Goal: Information Seeking & Learning: Learn about a topic

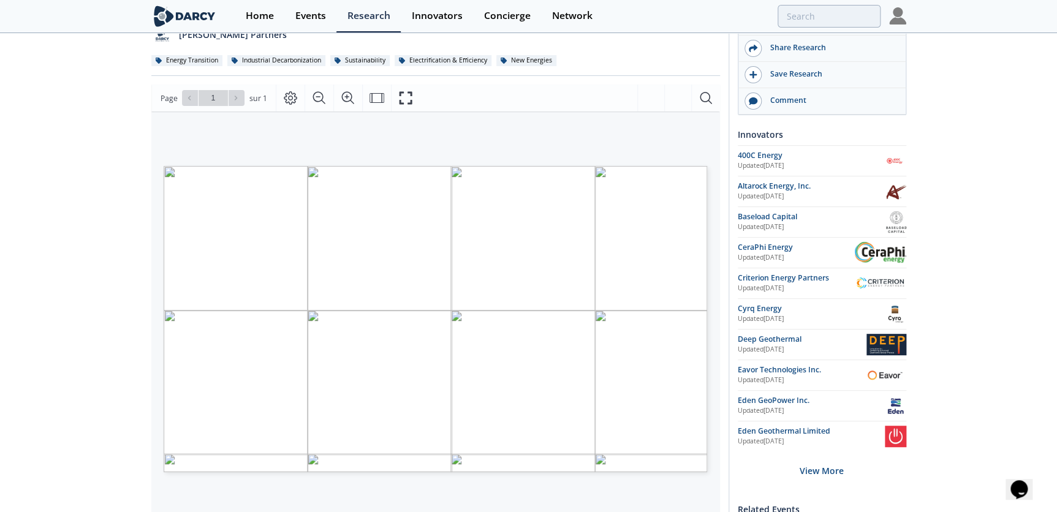
scroll to position [111, 0]
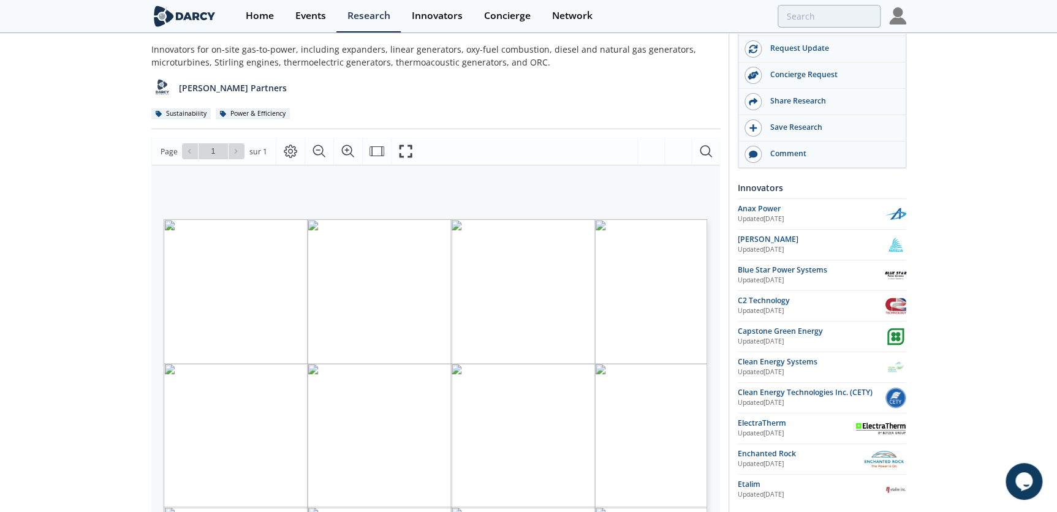
scroll to position [111, 0]
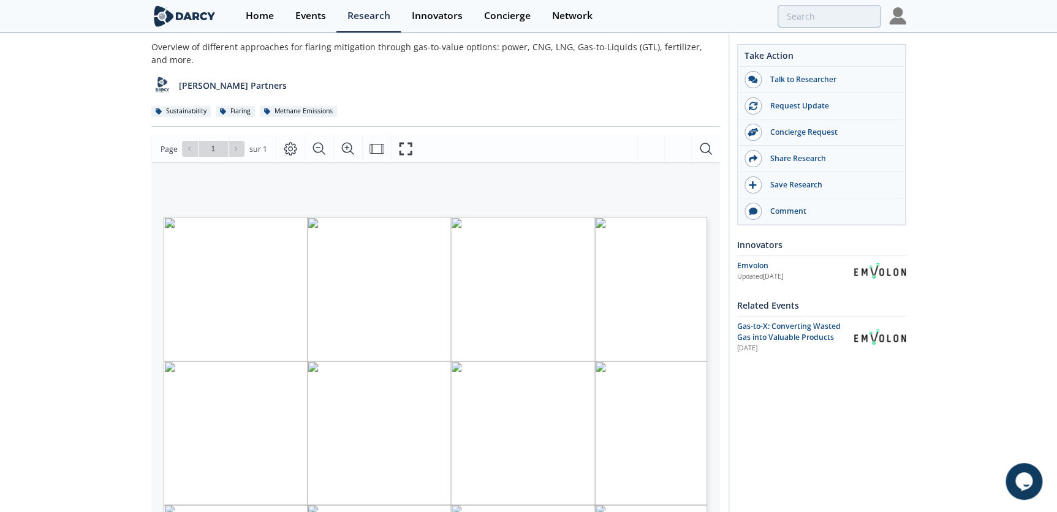
scroll to position [111, 0]
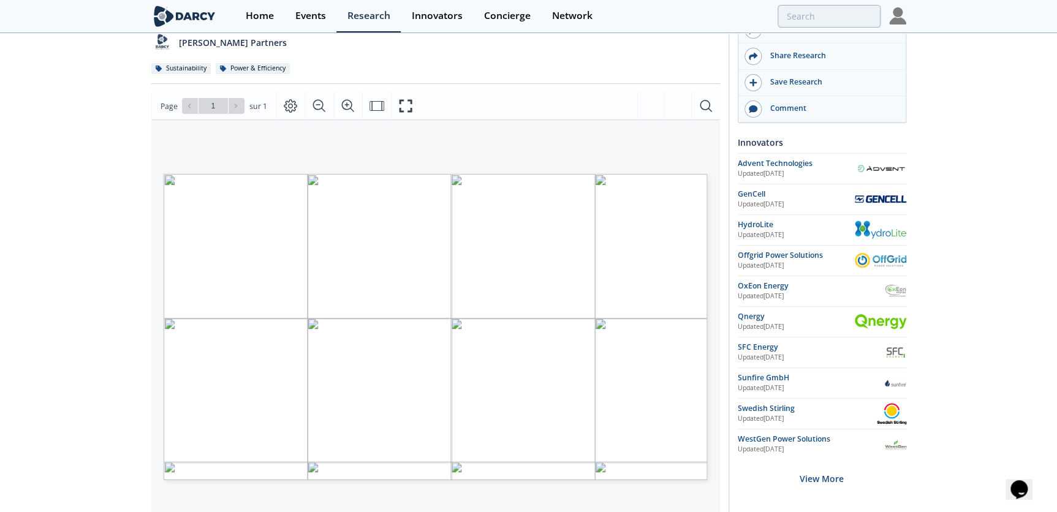
scroll to position [111, 0]
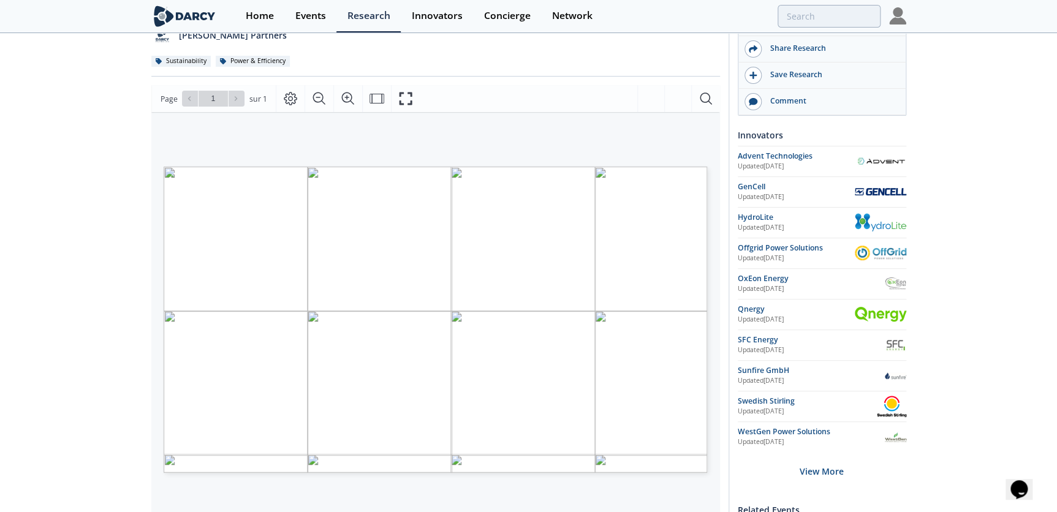
click at [504, 83] on div "Oilfield Power Generation - Small Scale Technology Comparison Framework • Updat…" at bounding box center [435, 362] width 568 height 834
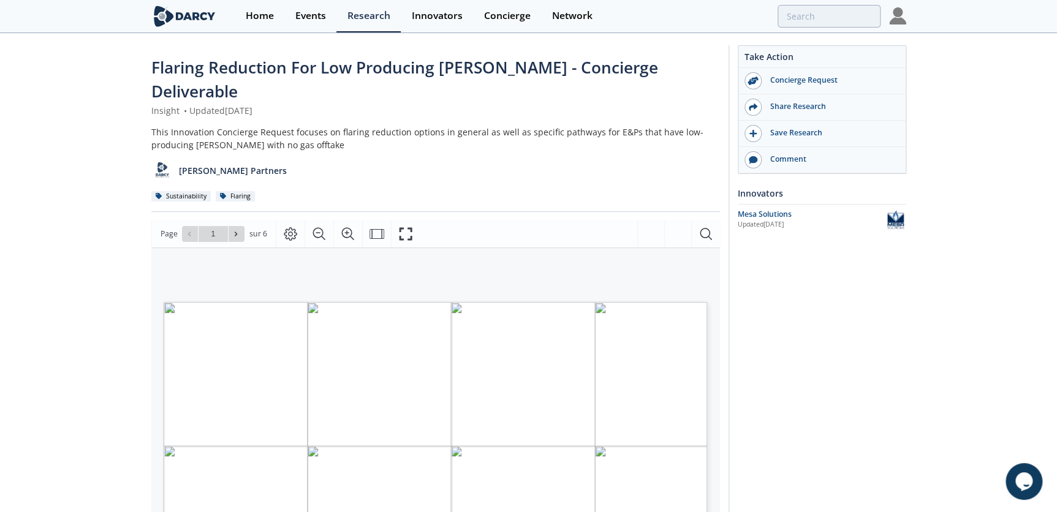
type input "2"
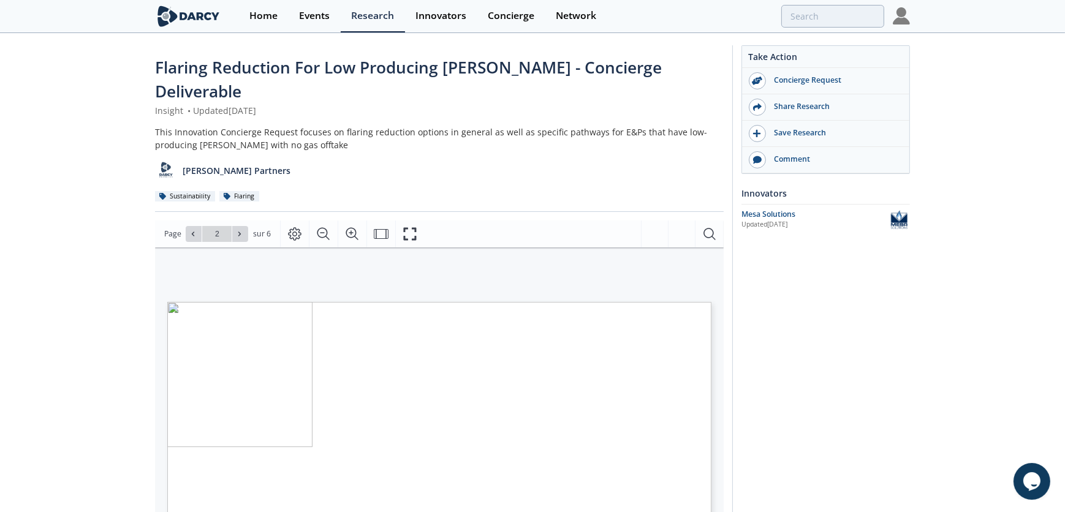
type input "3"
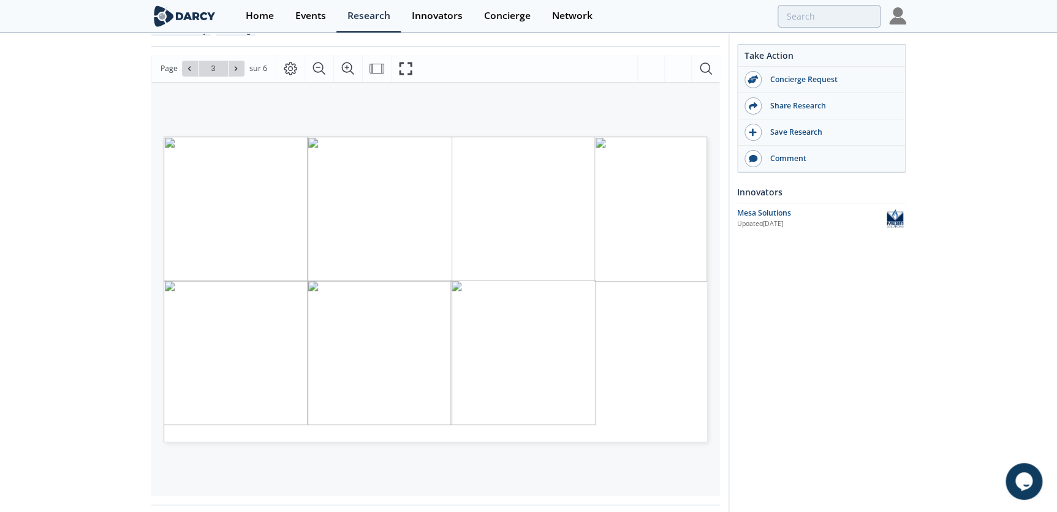
scroll to position [167, 0]
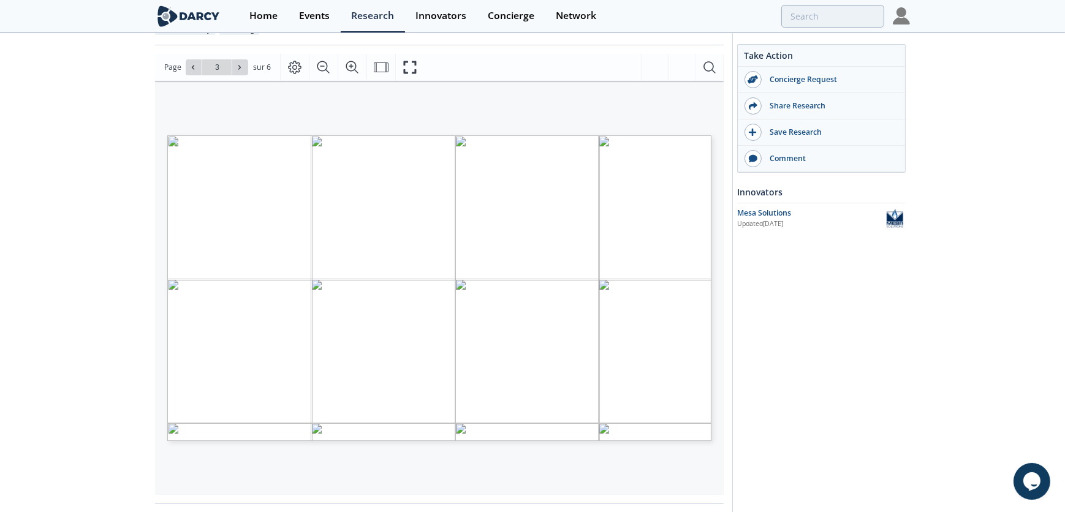
drag, startPoint x: 569, startPoint y: 127, endPoint x: 279, endPoint y: 120, distance: 290.4
click at [272, 135] on div "• Significant technical risk • High capital cost • High complexity • Sub - scal…" at bounding box center [418, 276] width 503 height 283
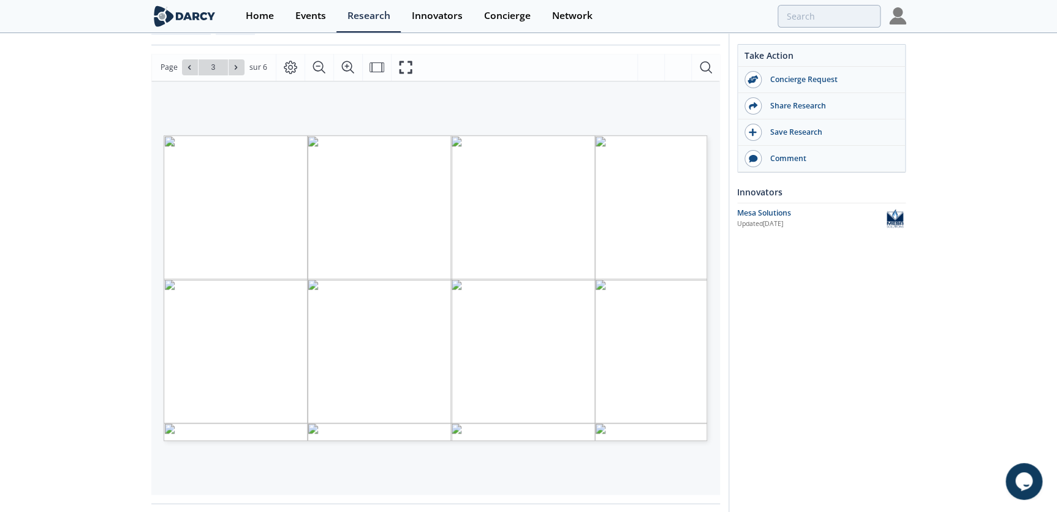
drag, startPoint x: 279, startPoint y: 120, endPoint x: 311, endPoint y: 127, distance: 33.2
click at [303, 149] on span "1. ADDRESSING" at bounding box center [269, 153] width 79 height 8
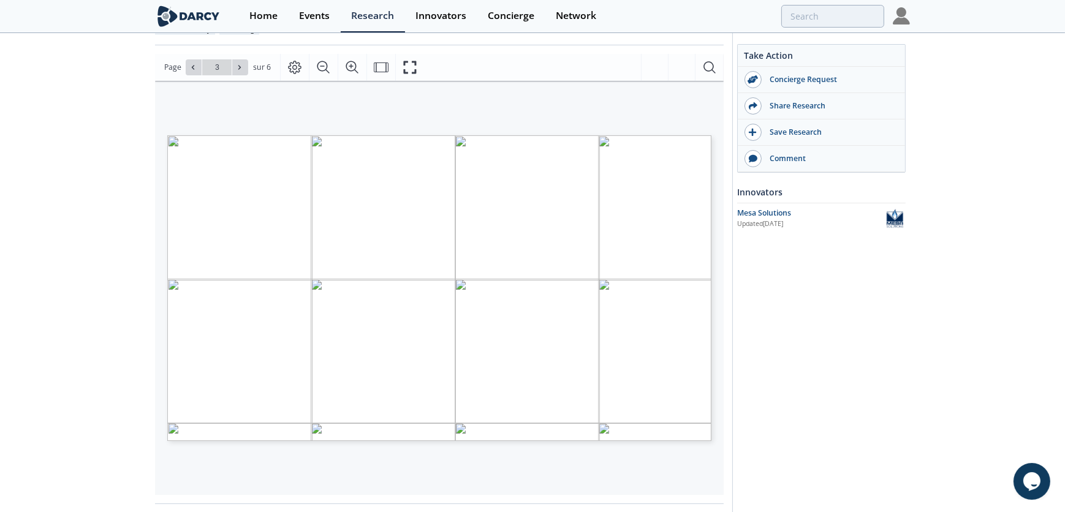
click at [391, 135] on div "• Significant technical risk • High capital cost • High complexity • Sub - scal…" at bounding box center [418, 276] width 503 height 283
drag, startPoint x: 565, startPoint y: 127, endPoint x: 246, endPoint y: 130, distance: 319.2
click at [246, 135] on h2 "1. ADDRESSING FLARING WHEN GAS HAS NO LOCAL OFFTAKE" at bounding box center [418, 135] width 503 height 0
click at [403, 149] on span "FLARING WHEN GAS HAS NO LOCAL OFFTAKE" at bounding box center [442, 153] width 247 height 8
click at [453, 149] on span "FLARING WHEN GAS HAS NO LOCAL OFFTAKE" at bounding box center [442, 153] width 247 height 8
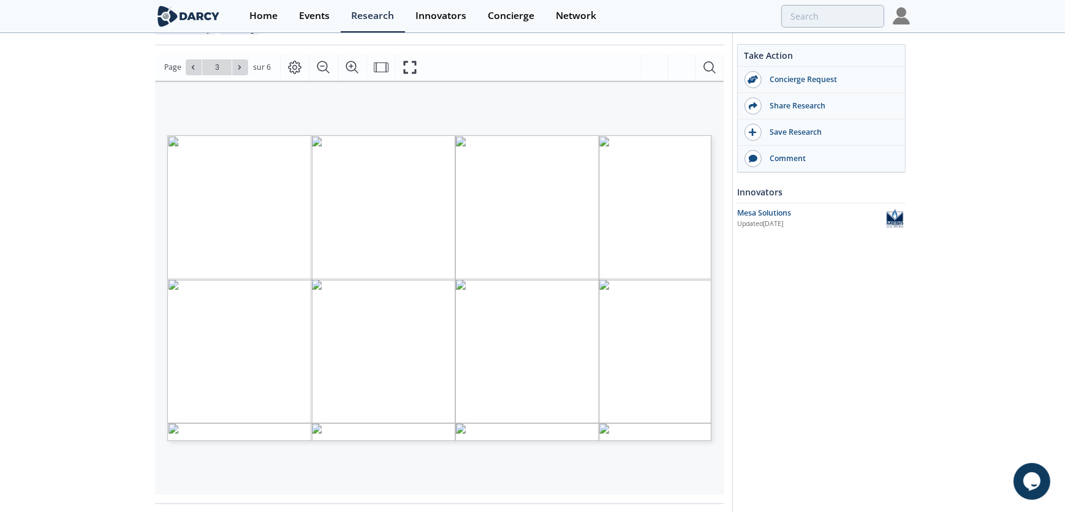
click at [560, 149] on span "FLARING WHEN GAS HAS NO LOCAL OFFTAKE" at bounding box center [442, 153] width 247 height 8
type input "4"
type input "6"
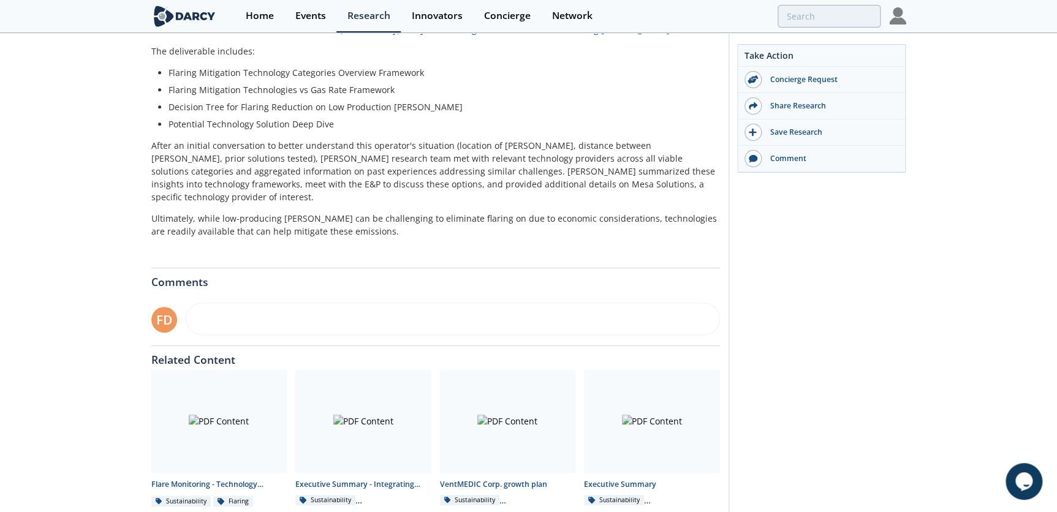
scroll to position [270, 0]
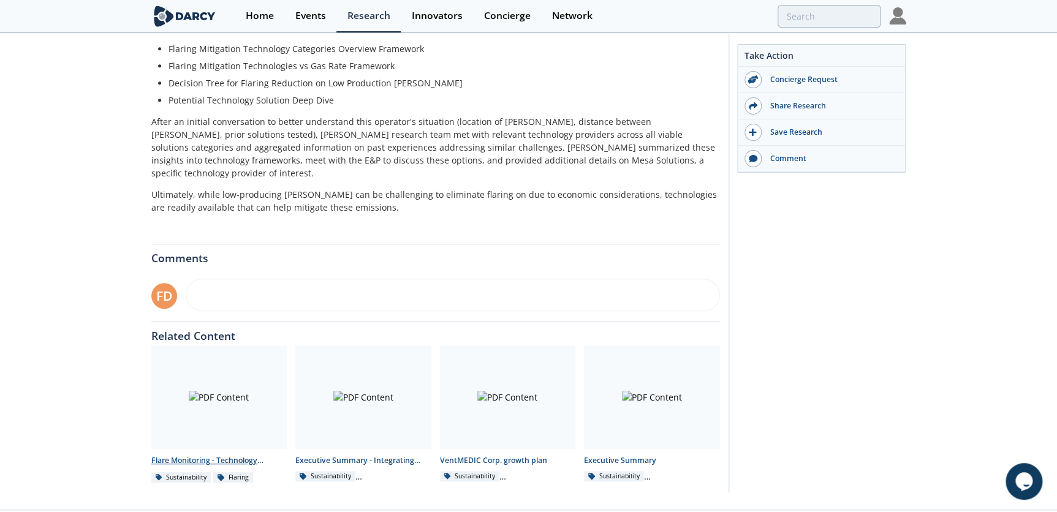
click at [263, 364] on div at bounding box center [219, 397] width 136 height 103
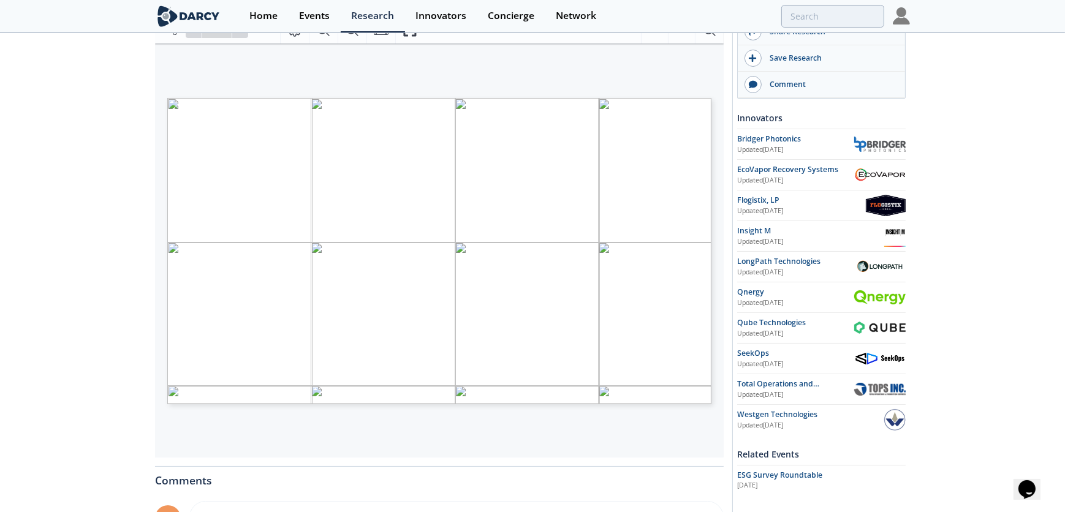
click at [345, 98] on div "Proprietary and confidential SUCCESSFUL INNOVATORS IDENTIFIED FROM POST SURVEY …" at bounding box center [439, 98] width 544 height 0
click at [349, 286] on div "Page 1" at bounding box center [439, 251] width 544 height 306
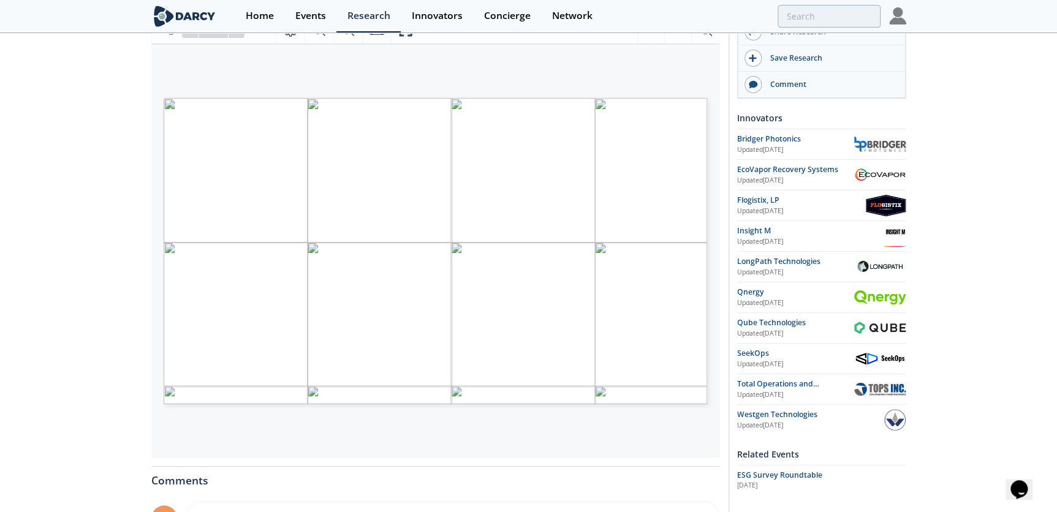
click at [407, 32] on section "Home Events Research Innovators Concierge Network" at bounding box center [528, 16] width 1057 height 33
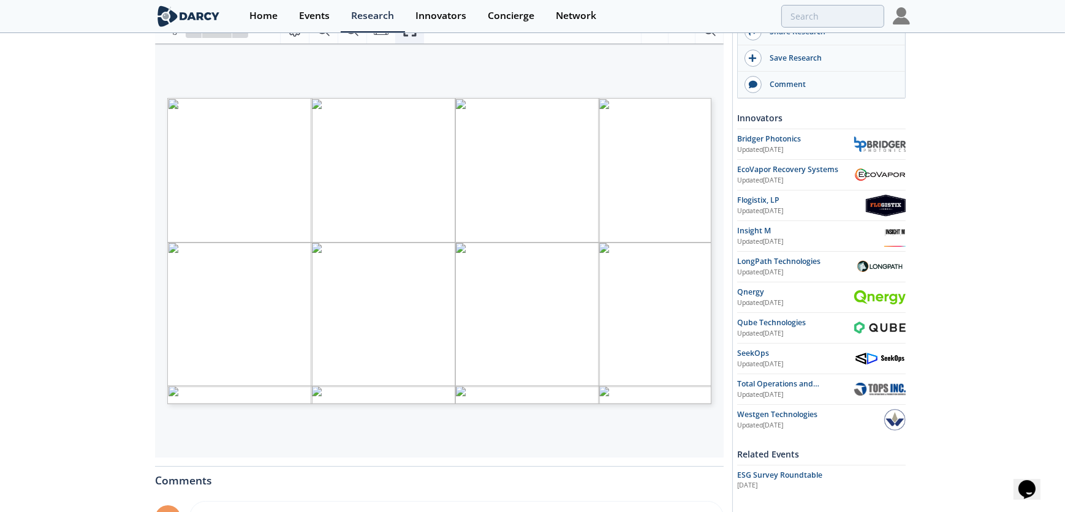
click at [405, 35] on icon "Fullscreen" at bounding box center [409, 30] width 15 height 15
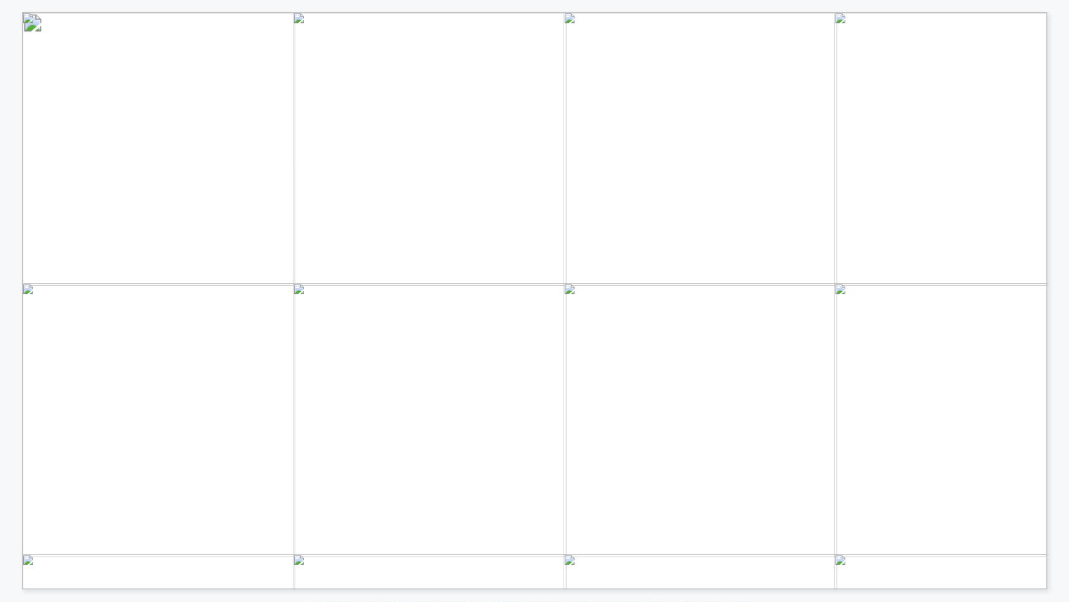
click at [330, 12] on div "Proprietary and confidential SUCCESSFUL INNOVATORS IDENTIFIED FROM POST SURVEY …" at bounding box center [534, 12] width 1025 height 0
click at [538, 12] on div "Proprietary and confidential SUCCESSFUL INNOVATORS IDENTIFIED FROM POST SURVEY …" at bounding box center [534, 12] width 1025 height 0
click at [765, 361] on div "Page 1" at bounding box center [534, 300] width 1025 height 577
click at [725, 363] on div "Page 1" at bounding box center [534, 300] width 1025 height 577
click at [729, 380] on div "Page 1" at bounding box center [534, 300] width 1025 height 577
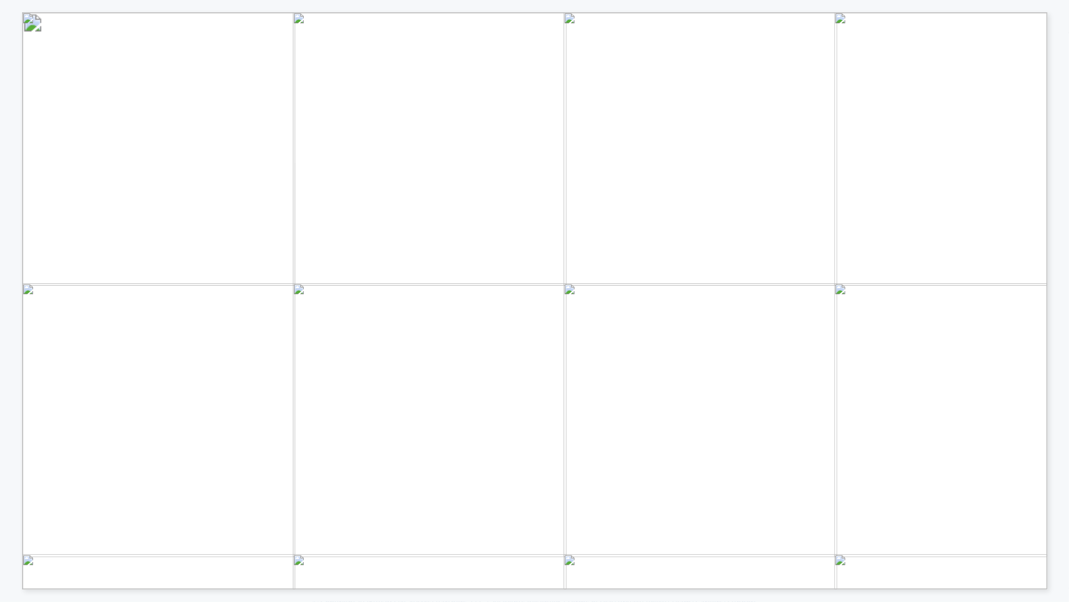
drag, startPoint x: 892, startPoint y: 375, endPoint x: 937, endPoint y: 368, distance: 45.3
click at [899, 375] on div "Page 1" at bounding box center [534, 300] width 1025 height 577
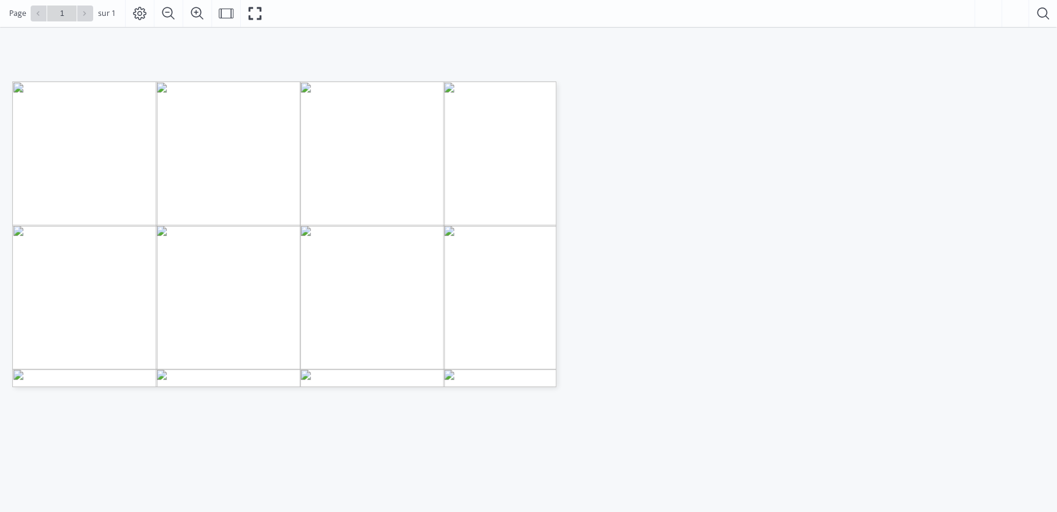
scroll to position [167, 0]
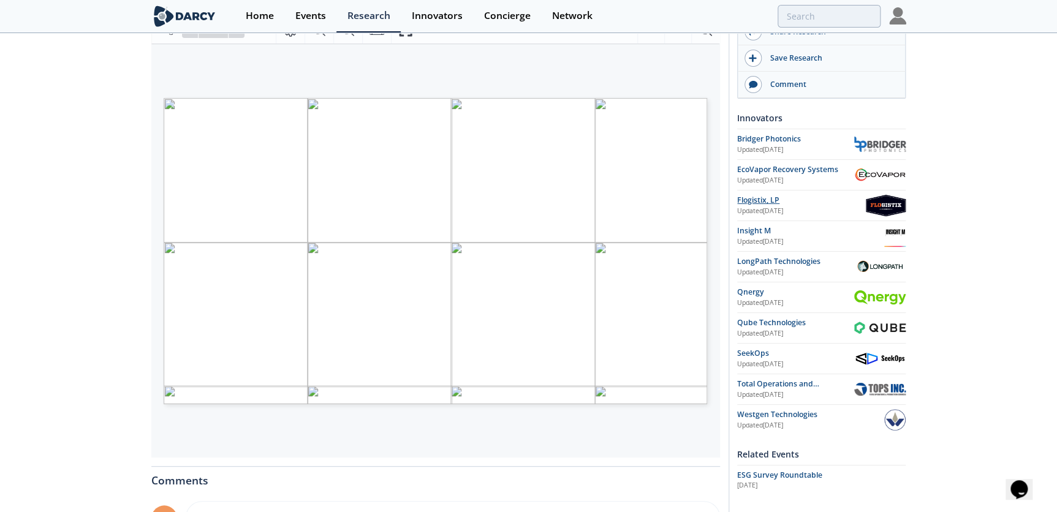
click at [781, 203] on div "Flogistix, LP" at bounding box center [801, 200] width 129 height 11
click at [757, 289] on div "Qnergy" at bounding box center [795, 292] width 117 height 11
click at [774, 417] on div "Westgen Technologies" at bounding box center [810, 414] width 147 height 11
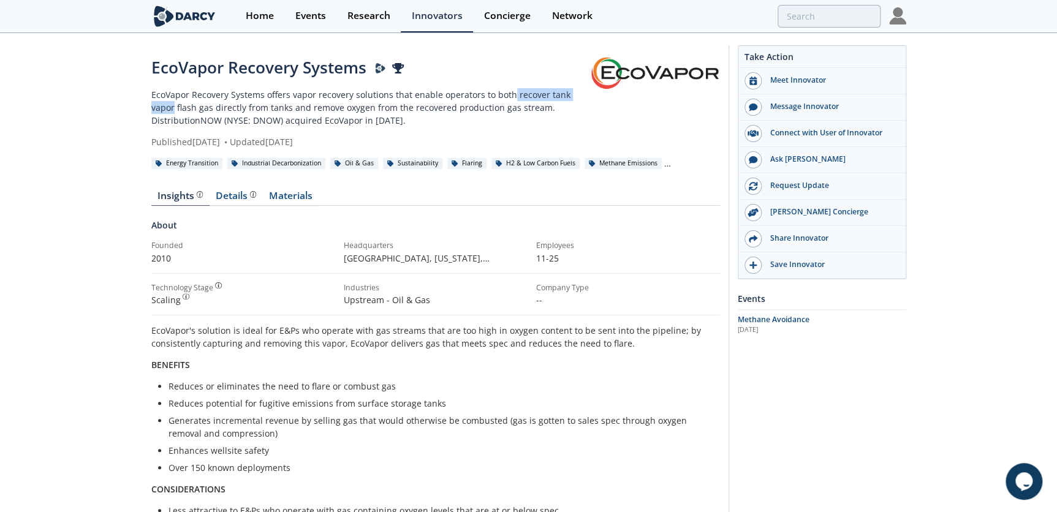
drag, startPoint x: 586, startPoint y: 97, endPoint x: 510, endPoint y: 96, distance: 76.0
click at [510, 96] on p "EcoVapor Recovery Systems offers vapor recovery solutions that enable operators…" at bounding box center [370, 107] width 438 height 39
drag, startPoint x: 184, startPoint y: 108, endPoint x: 513, endPoint y: 94, distance: 329.3
click at [513, 94] on p "EcoVapor Recovery Systems offers vapor recovery solutions that enable operators…" at bounding box center [370, 107] width 438 height 39
copy p "recover tank vapor flash gas"
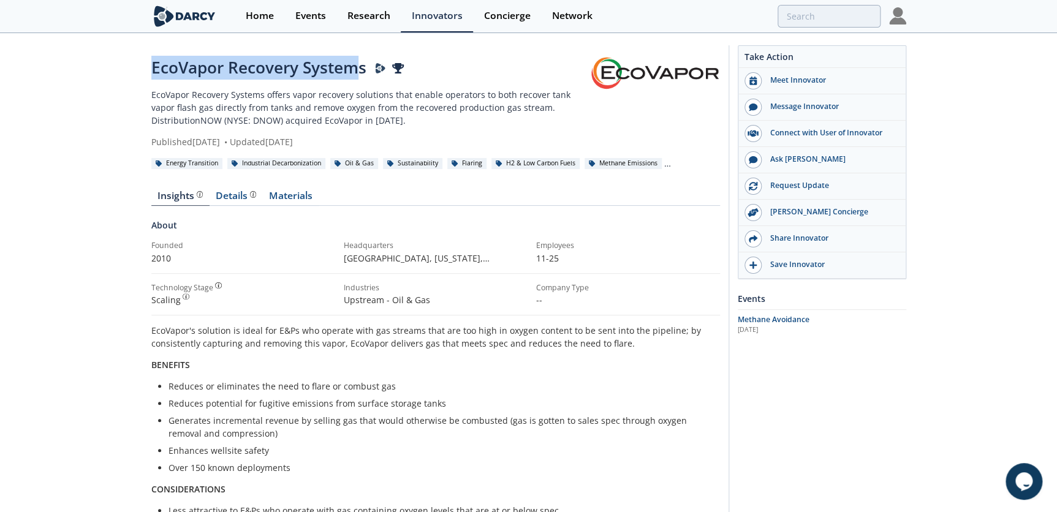
drag, startPoint x: 362, startPoint y: 64, endPoint x: 154, endPoint y: 55, distance: 208.5
click at [154, 55] on div "EcoVapor Recovery Systems EcoVapor Recovery Systems offers vapor recovery solut…" at bounding box center [528, 443] width 755 height 818
drag, startPoint x: 154, startPoint y: 55, endPoint x: 364, endPoint y: 68, distance: 210.5
click at [364, 67] on div "EcoVapor Recovery Systems" at bounding box center [370, 68] width 438 height 24
drag, startPoint x: 364, startPoint y: 69, endPoint x: 140, endPoint y: 59, distance: 223.8
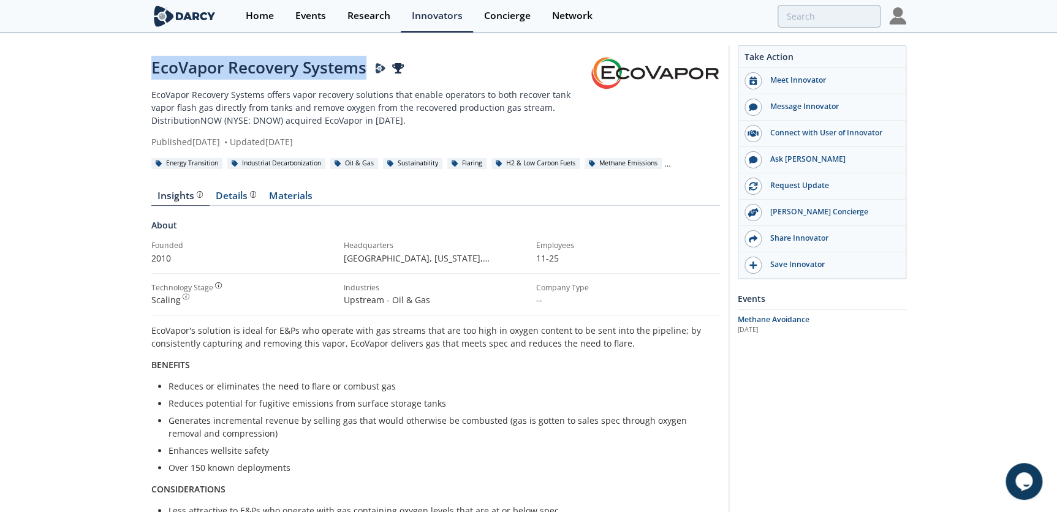
click at [140, 59] on div "EcoVapor Recovery Systems EcoVapor Recovery Systems offers vapor recovery solut…" at bounding box center [528, 451] width 1057 height 835
copy div "EcoVapor Recovery Systems"
drag, startPoint x: 437, startPoint y: 118, endPoint x: 140, endPoint y: 88, distance: 298.1
click at [140, 88] on div "EcoVapor Recovery Systems EcoVapor Recovery Systems offers vapor recovery solut…" at bounding box center [528, 451] width 1057 height 835
copy p "EcoVapor Recovery Systems offers vapor recovery solutions that enable operators…"
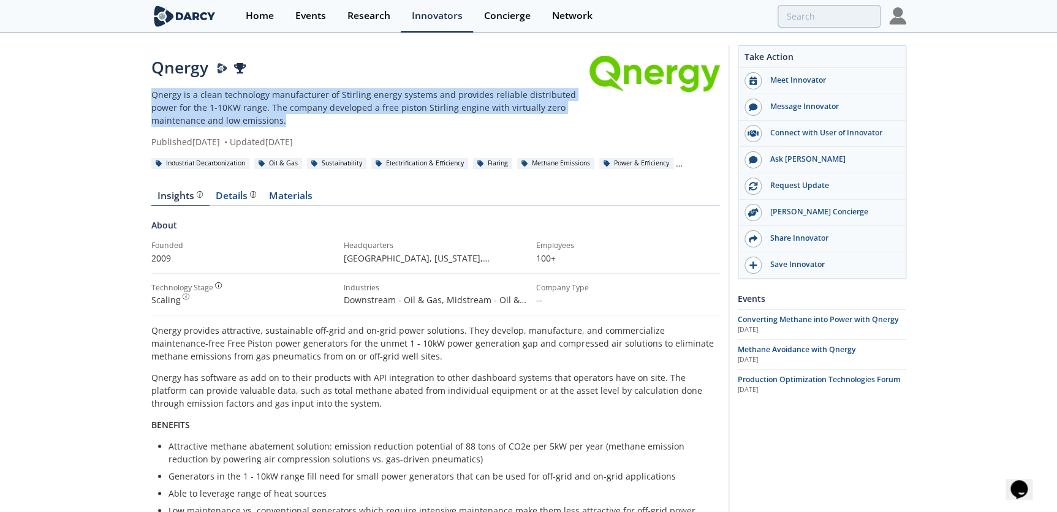
drag, startPoint x: 263, startPoint y: 119, endPoint x: 129, endPoint y: 88, distance: 137.7
copy p "Qnergy is a clean technology manufacturer of Stirling energy systems and provid…"
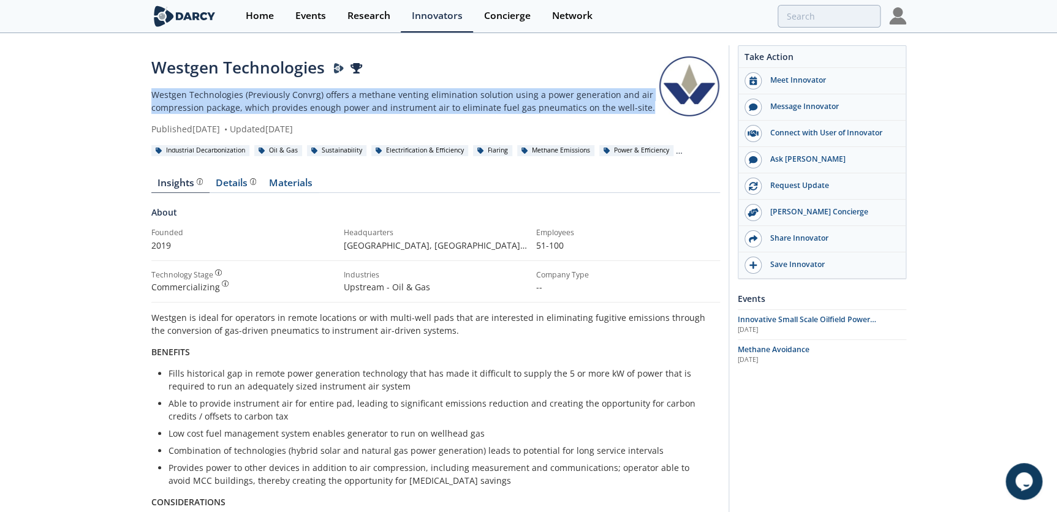
drag, startPoint x: 640, startPoint y: 107, endPoint x: 113, endPoint y: 89, distance: 527.7
click at [113, 89] on div "Westgen Technologies Westgen Technologies (Previously Convrg) offers a methane …" at bounding box center [528, 458] width 1057 height 848
copy p "Westgen Technologies (Previously Convrg) offers a methane venting elimination s…"
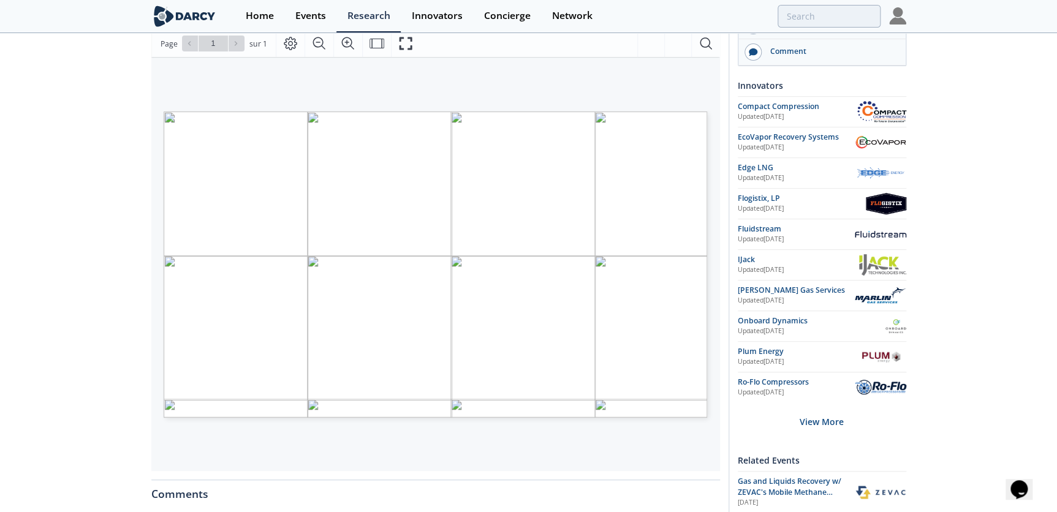
scroll to position [167, 0]
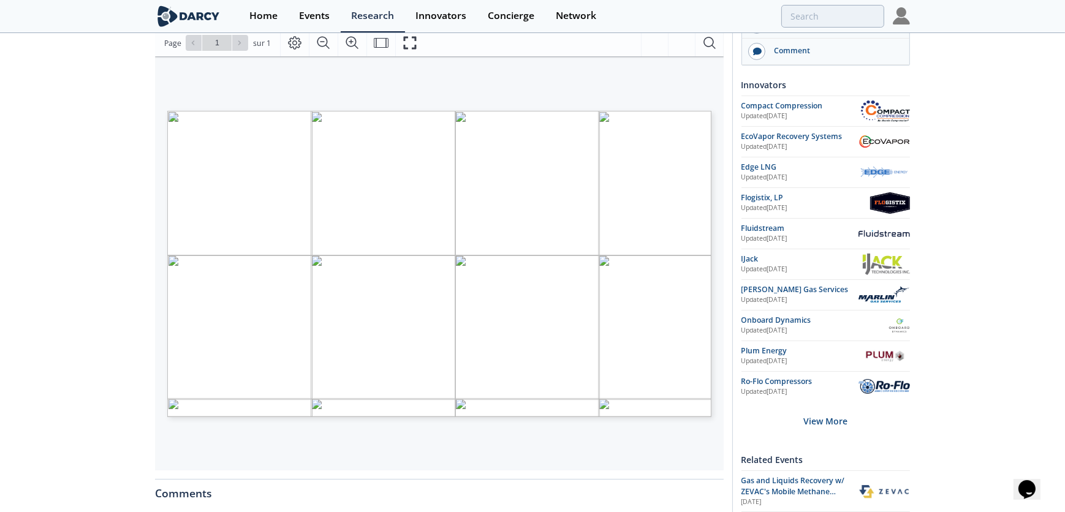
drag, startPoint x: 497, startPoint y: 57, endPoint x: 451, endPoint y: 122, distance: 79.5
click at [451, 122] on span "NEAR ZERO EMISSIONS USING COMPRESSORS" at bounding box center [359, 125] width 248 height 8
drag, startPoint x: 483, startPoint y: 123, endPoint x: 240, endPoint y: 121, distance: 243.2
click at [240, 121] on span "NEAR ZERO EMISSIONS USING COMPRESSORS" at bounding box center [359, 125] width 248 height 8
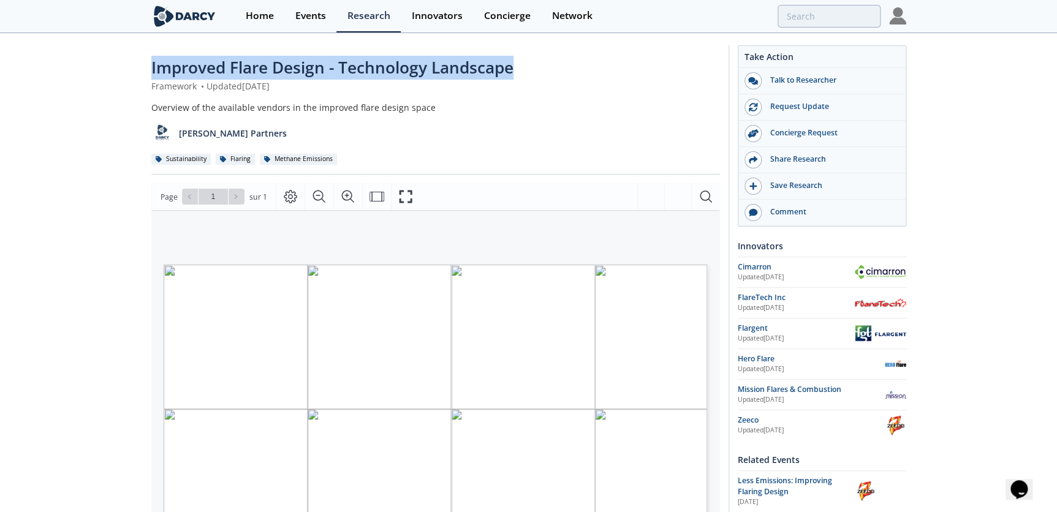
drag, startPoint x: 530, startPoint y: 69, endPoint x: 150, endPoint y: 64, distance: 379.8
click at [151, 64] on div "Improved Flare Design - Technology Landscape" at bounding box center [435, 68] width 568 height 24
copy span "Improved Flare Design - Technology Landscape"
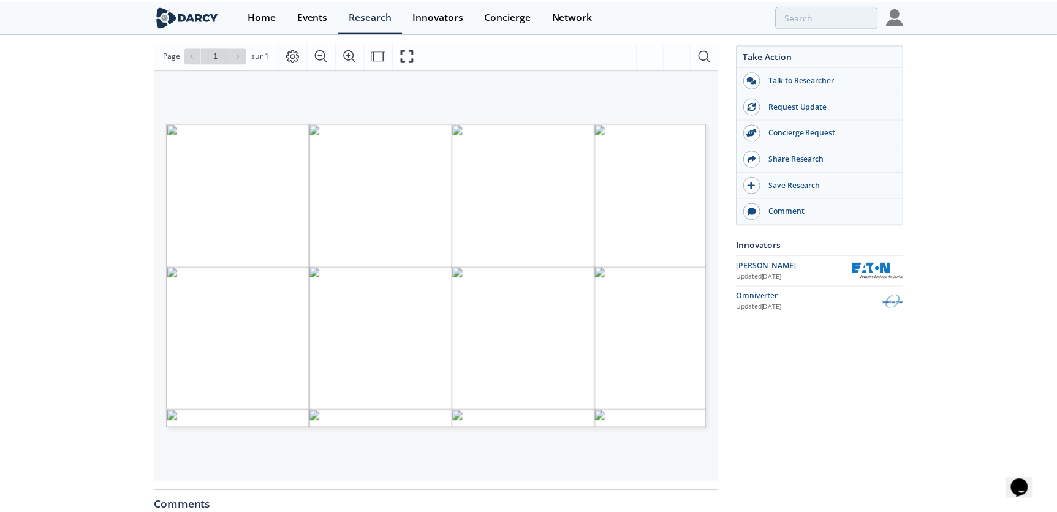
scroll to position [167, 0]
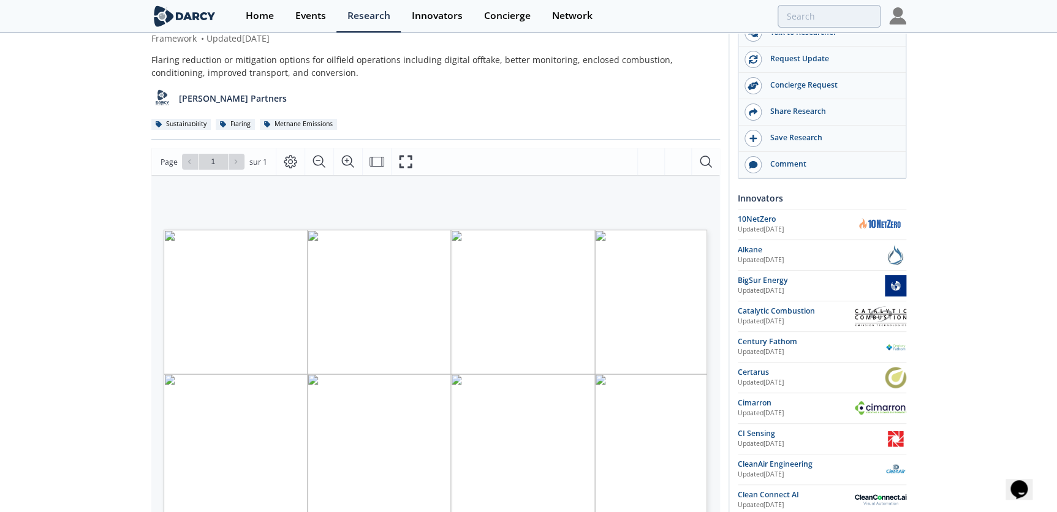
scroll to position [111, 0]
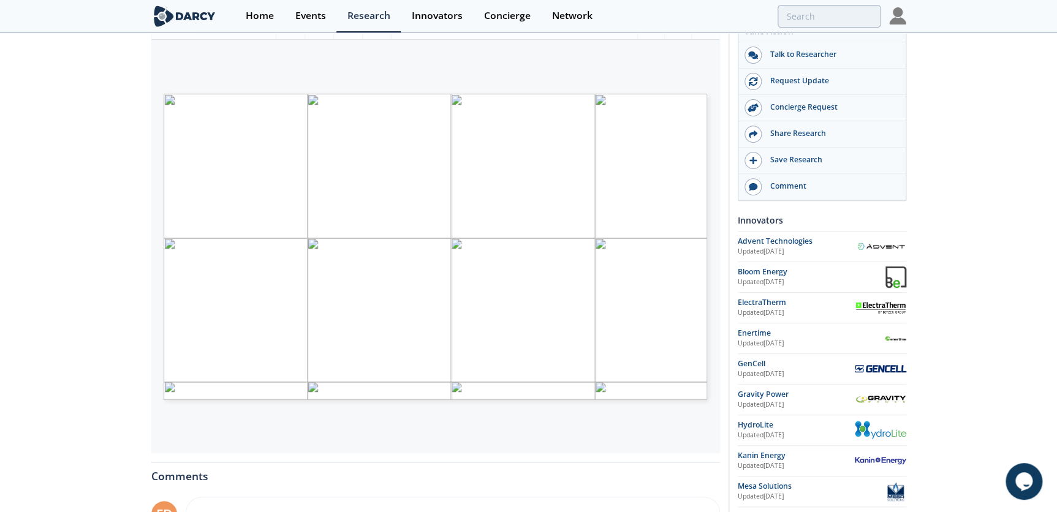
scroll to position [167, 0]
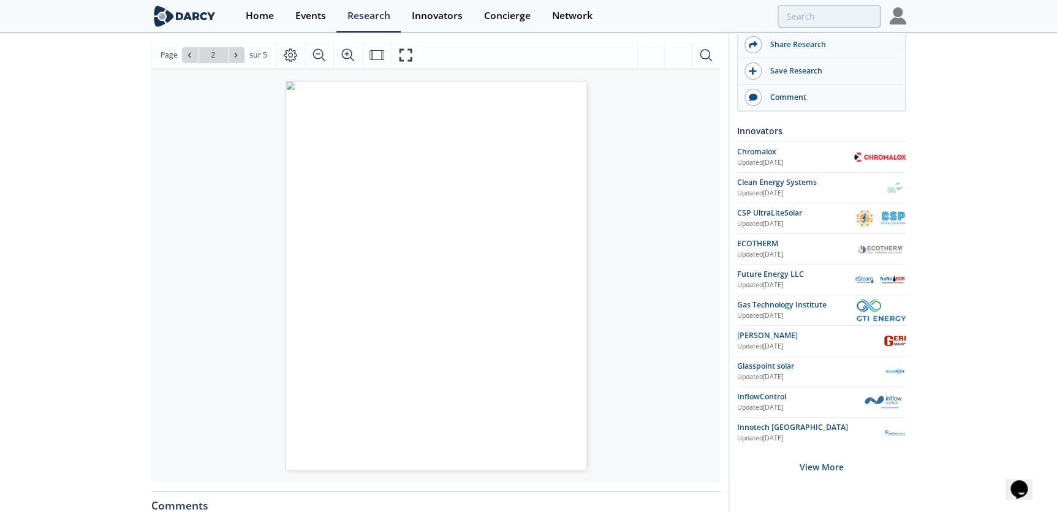
scroll to position [167, 0]
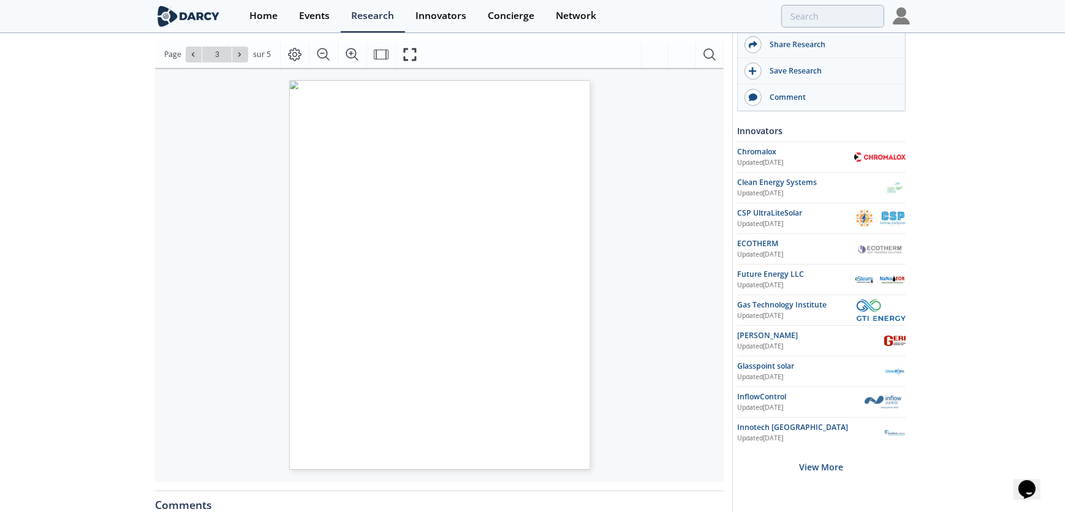
type input "4"
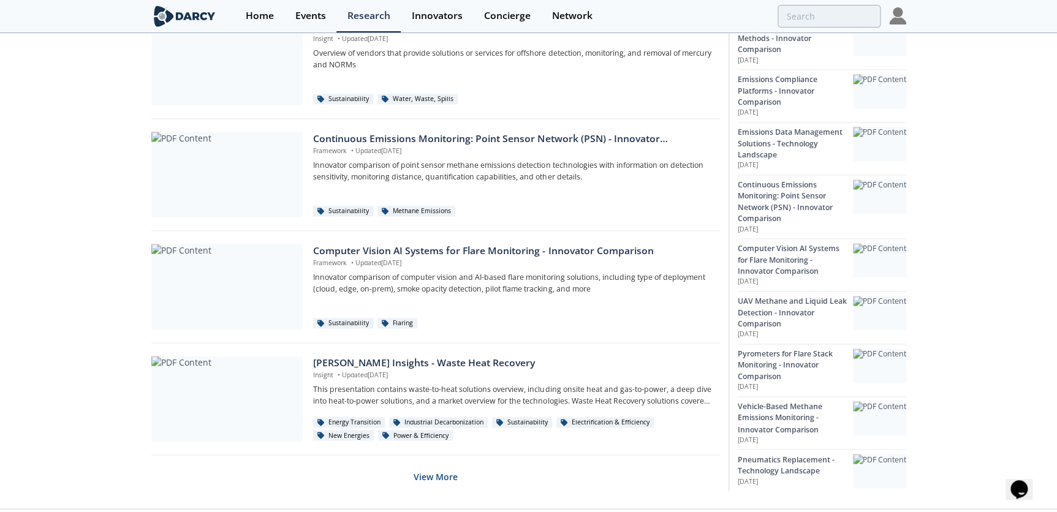
scroll to position [757, 0]
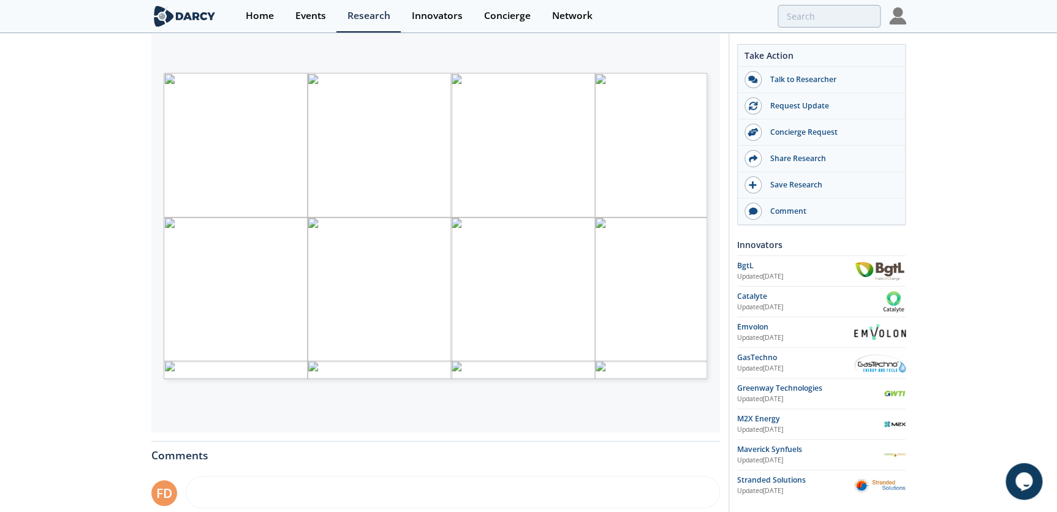
scroll to position [93, 0]
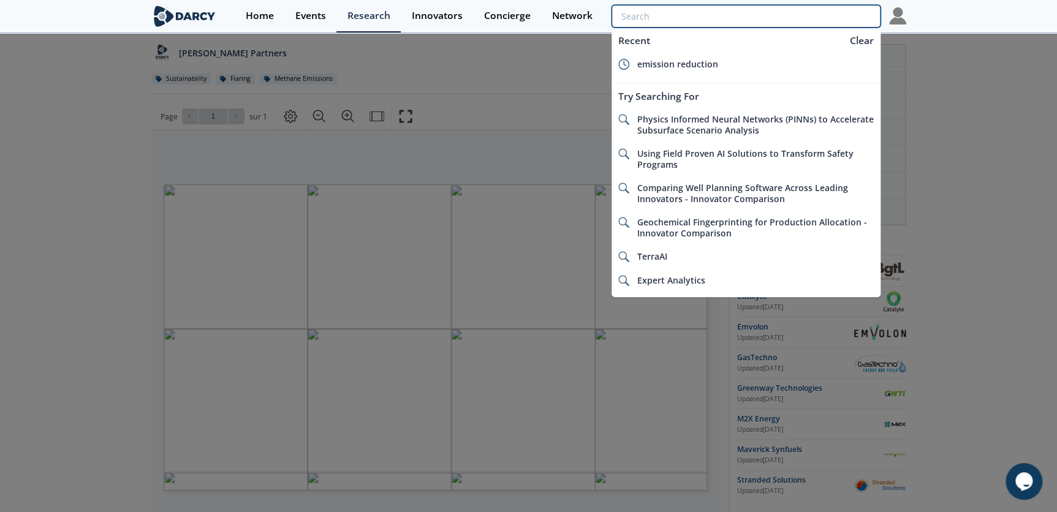
click at [832, 5] on input "search" at bounding box center [745, 16] width 268 height 23
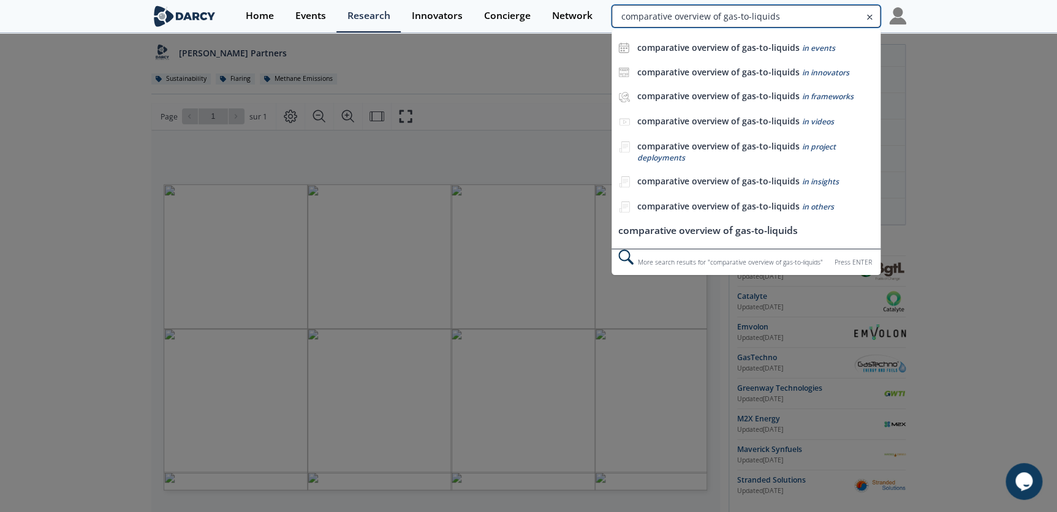
type input "comparative overview of gas-to-liquids"
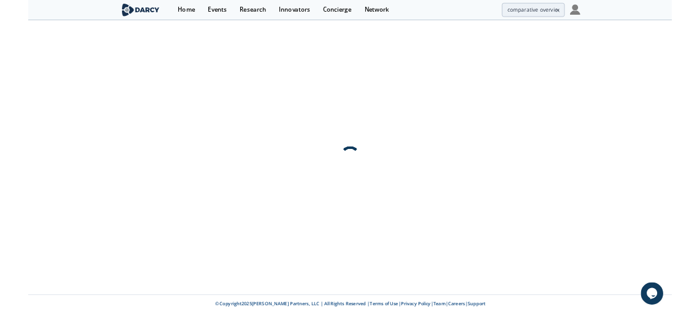
scroll to position [0, 0]
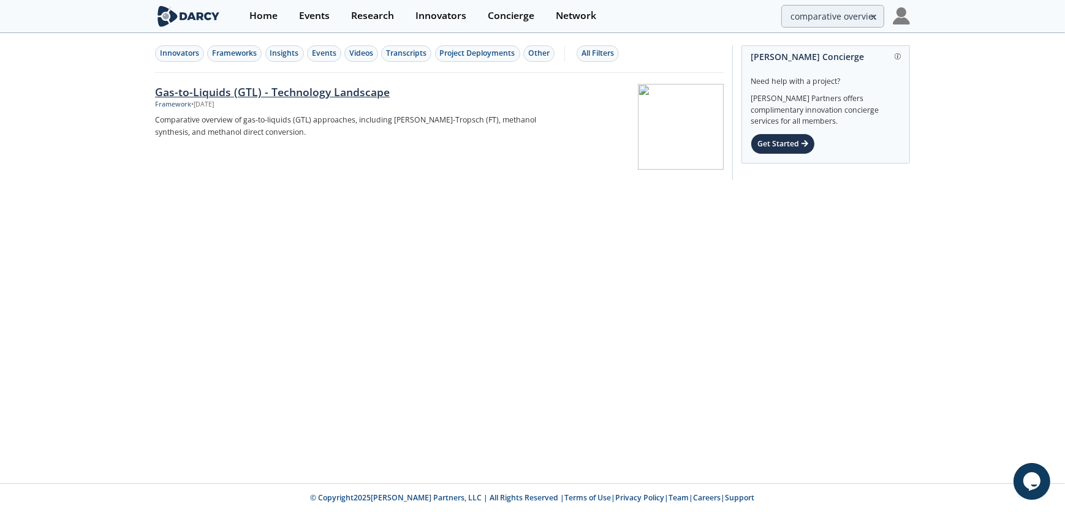
click at [338, 94] on div "Gas-to-Liquids (GTL) - Technology Landscape" at bounding box center [358, 92] width 406 height 16
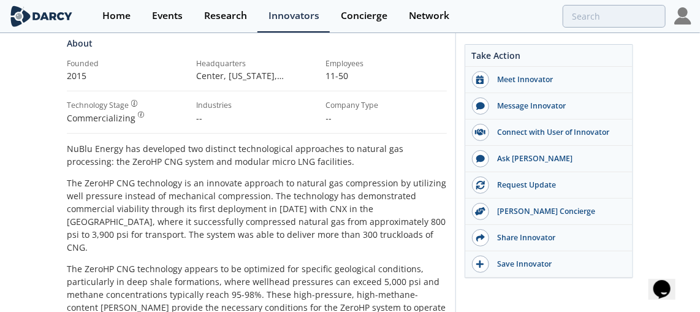
scroll to position [222, 0]
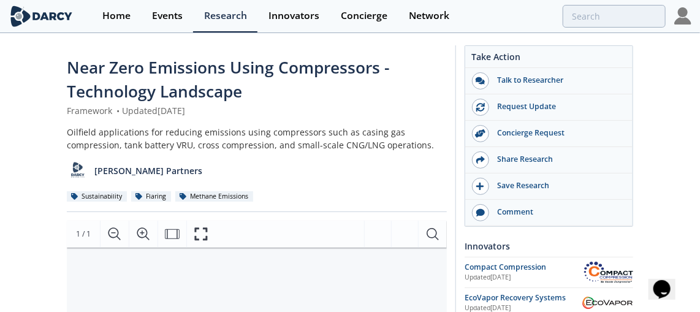
drag, startPoint x: 277, startPoint y: 155, endPoint x: 214, endPoint y: 129, distance: 68.7
click at [214, 129] on div "Oilfield applications for reducing emissions using compressors such as casing g…" at bounding box center [257, 139] width 380 height 26
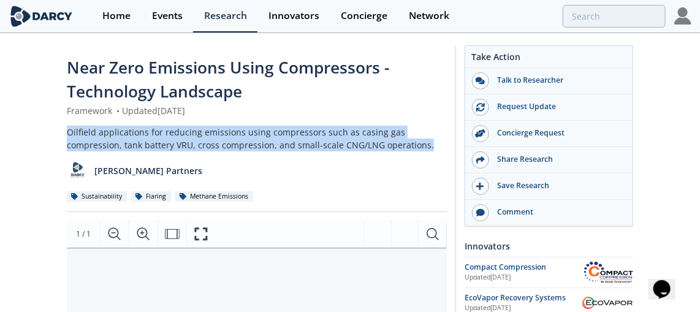
drag, startPoint x: 287, startPoint y: 135, endPoint x: -2, endPoint y: 121, distance: 290.1
click at [0, 121] on html "Home Events Research Innovators Concierge Network Near Zero Emissions Using Com…" at bounding box center [350, 156] width 700 height 312
copy div "Oilfield applications for reducing emissions using compressors such as casing g…"
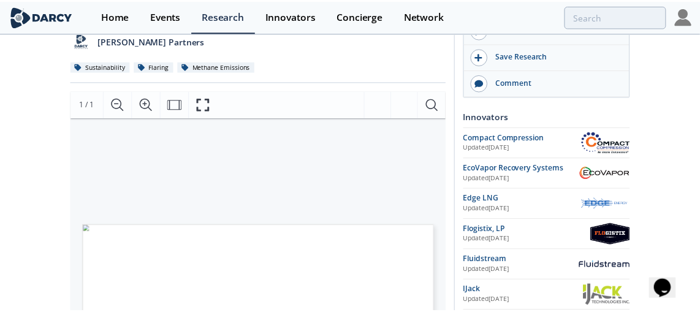
scroll to position [167, 0]
